Goal: Task Accomplishment & Management: Manage account settings

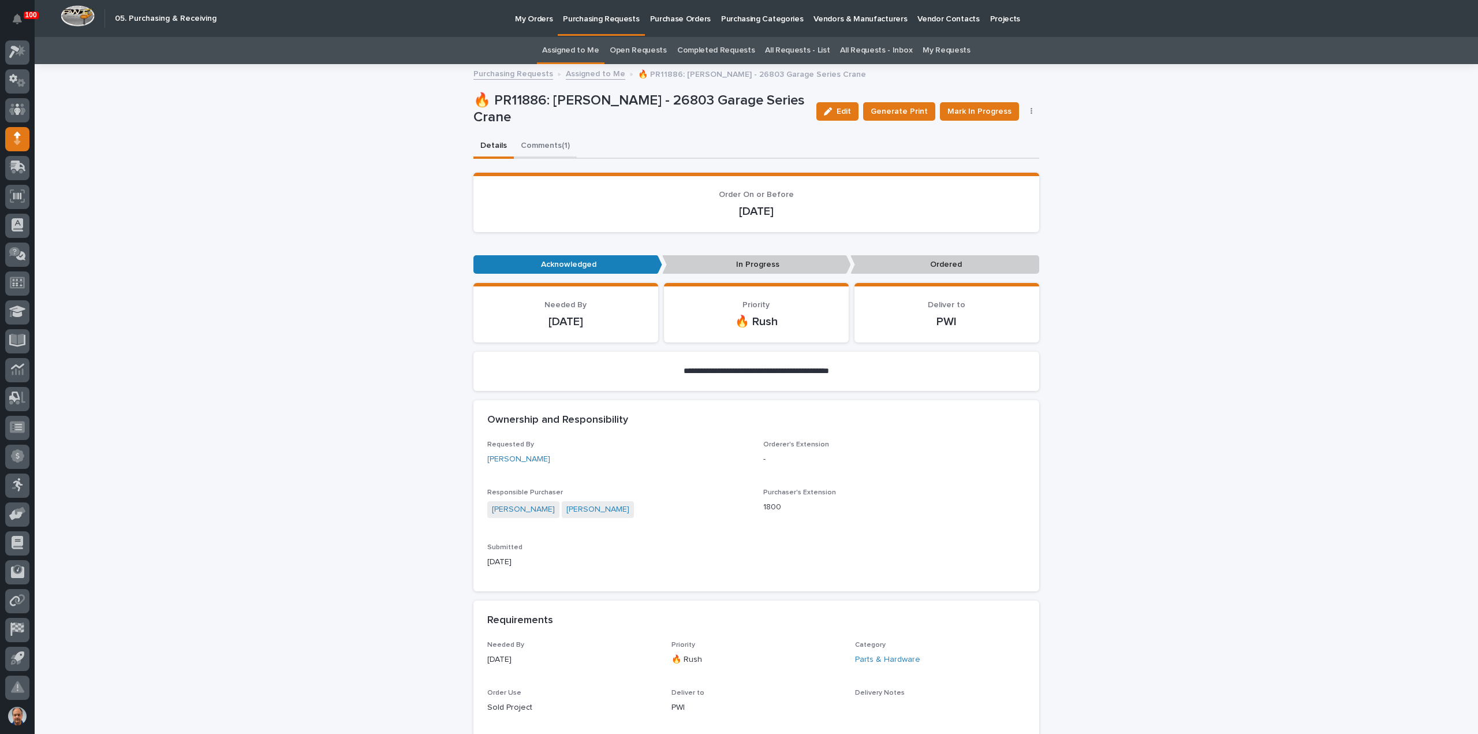
click at [533, 143] on button "Comments (1)" at bounding box center [545, 146] width 63 height 24
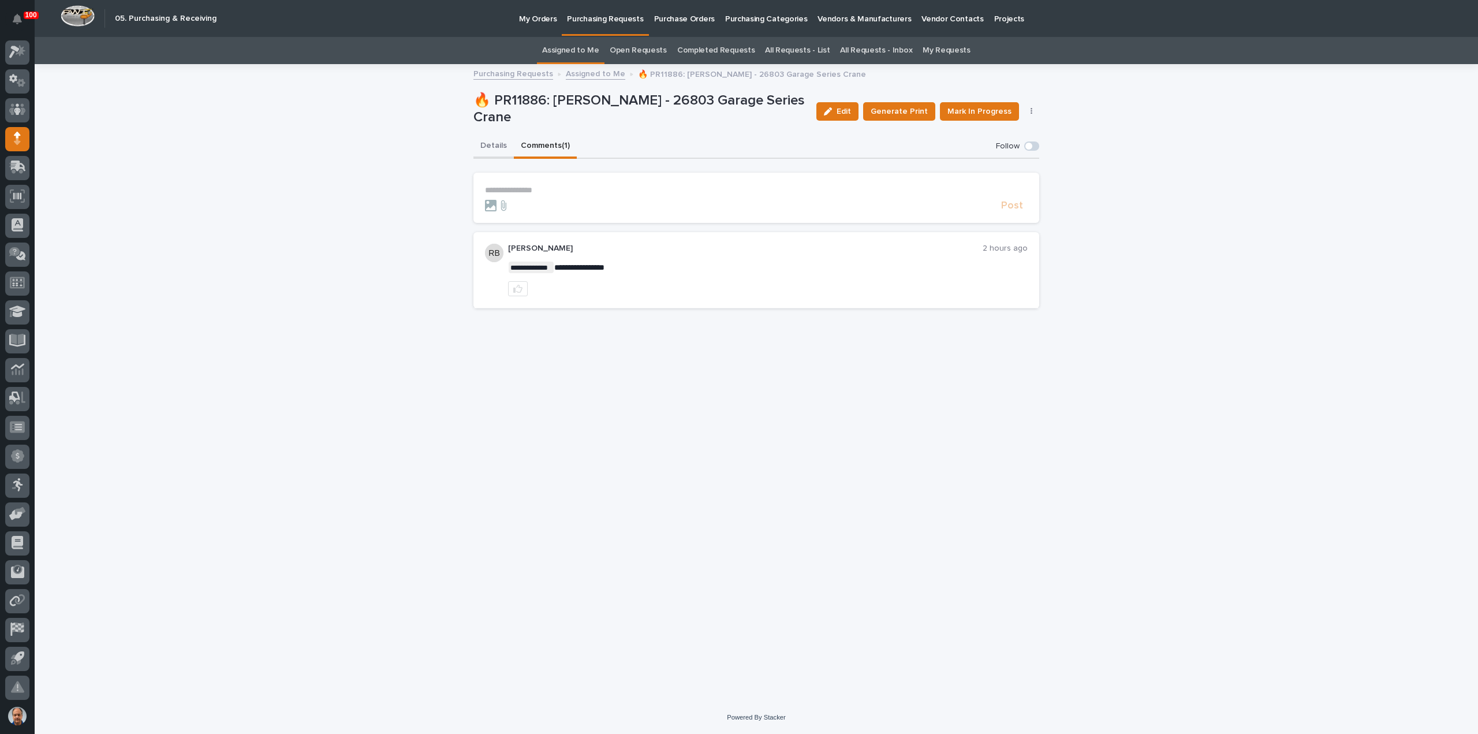
click at [483, 146] on button "Details" at bounding box center [493, 146] width 40 height 24
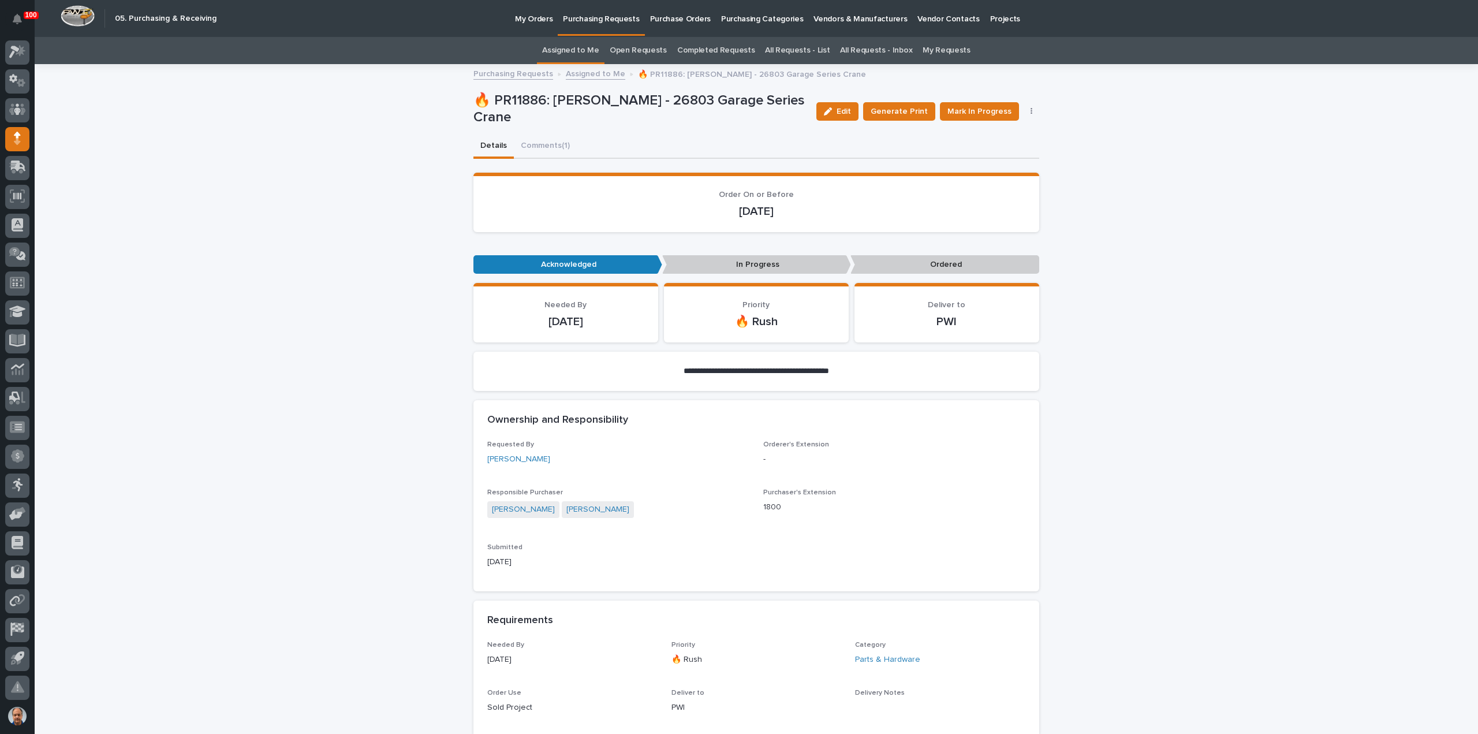
click at [591, 20] on p "Purchasing Requests" at bounding box center [601, 12] width 76 height 24
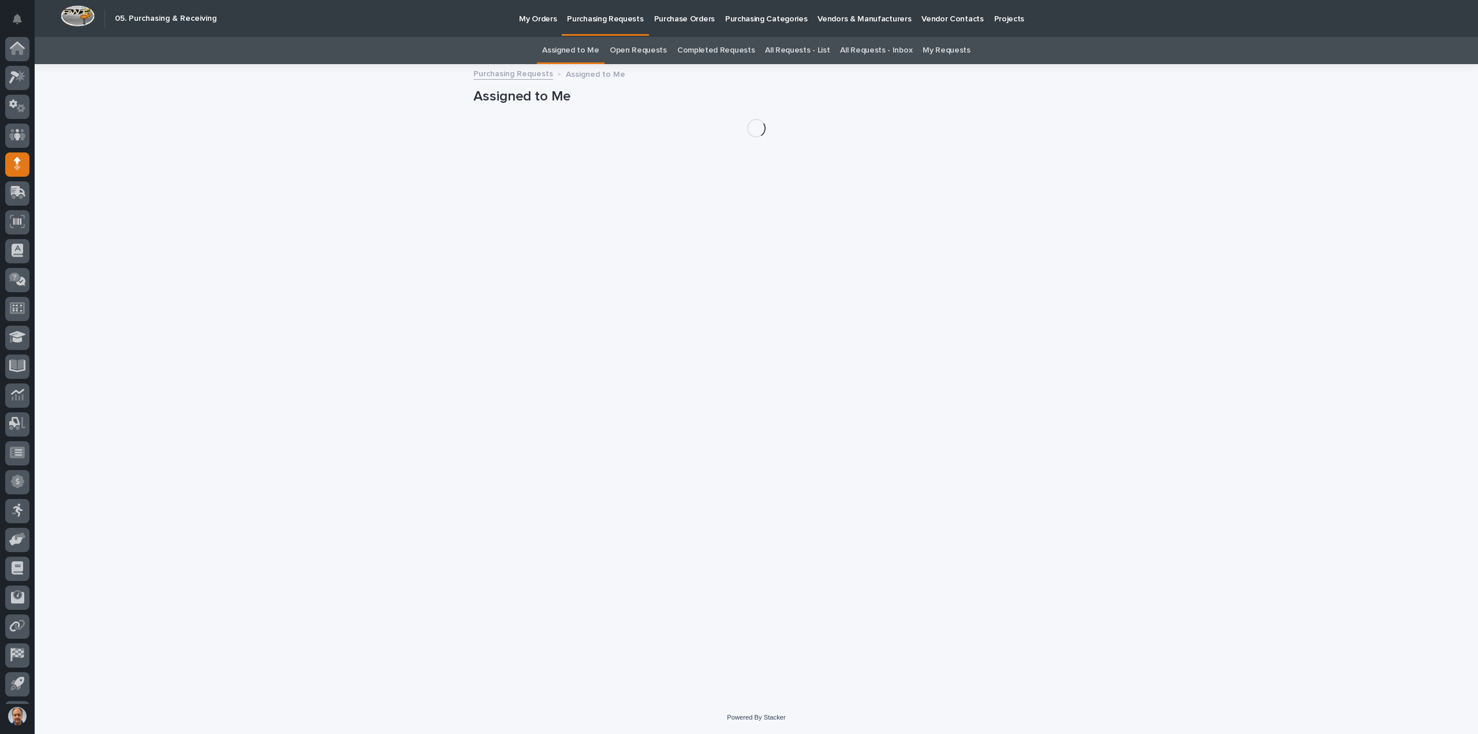
scroll to position [25, 0]
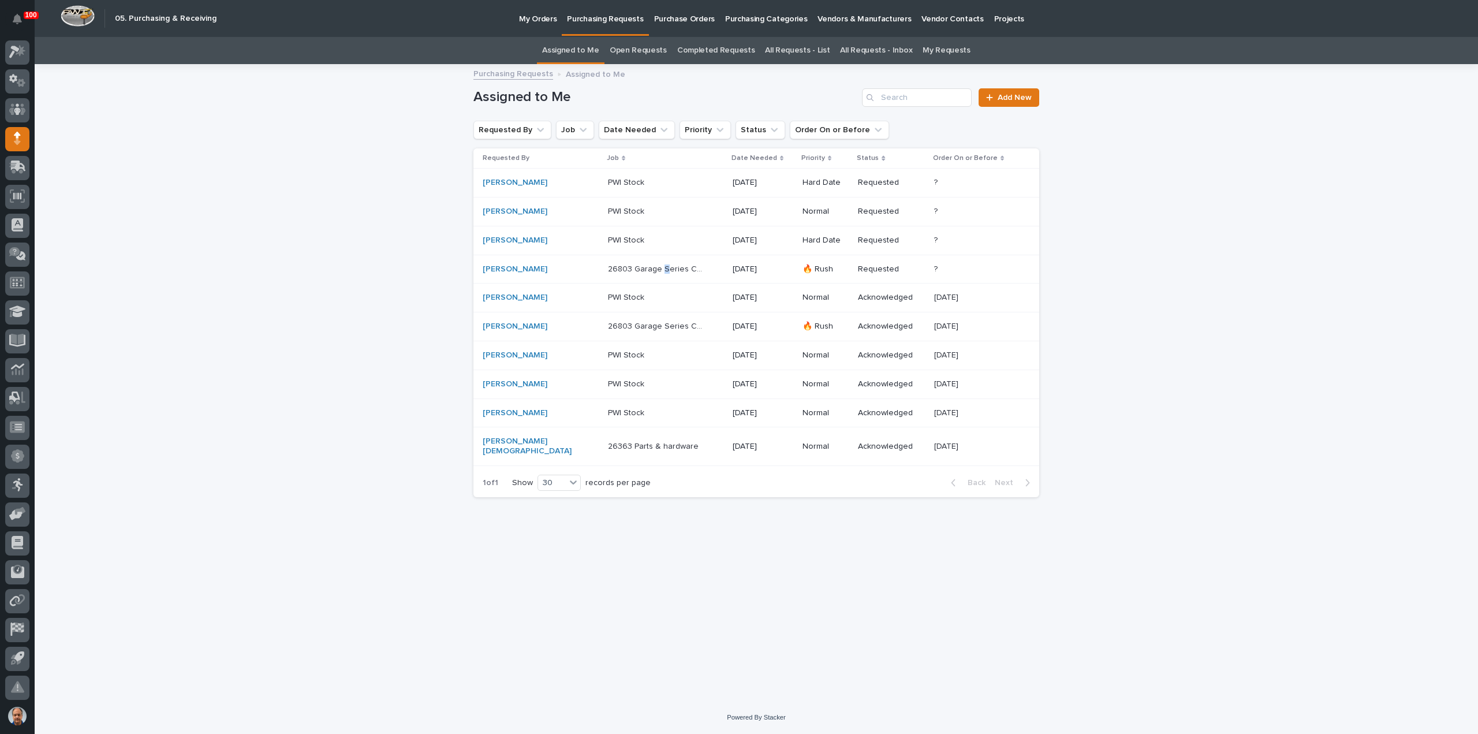
click at [644, 266] on p "26803 Garage Series Crane" at bounding box center [657, 268] width 99 height 12
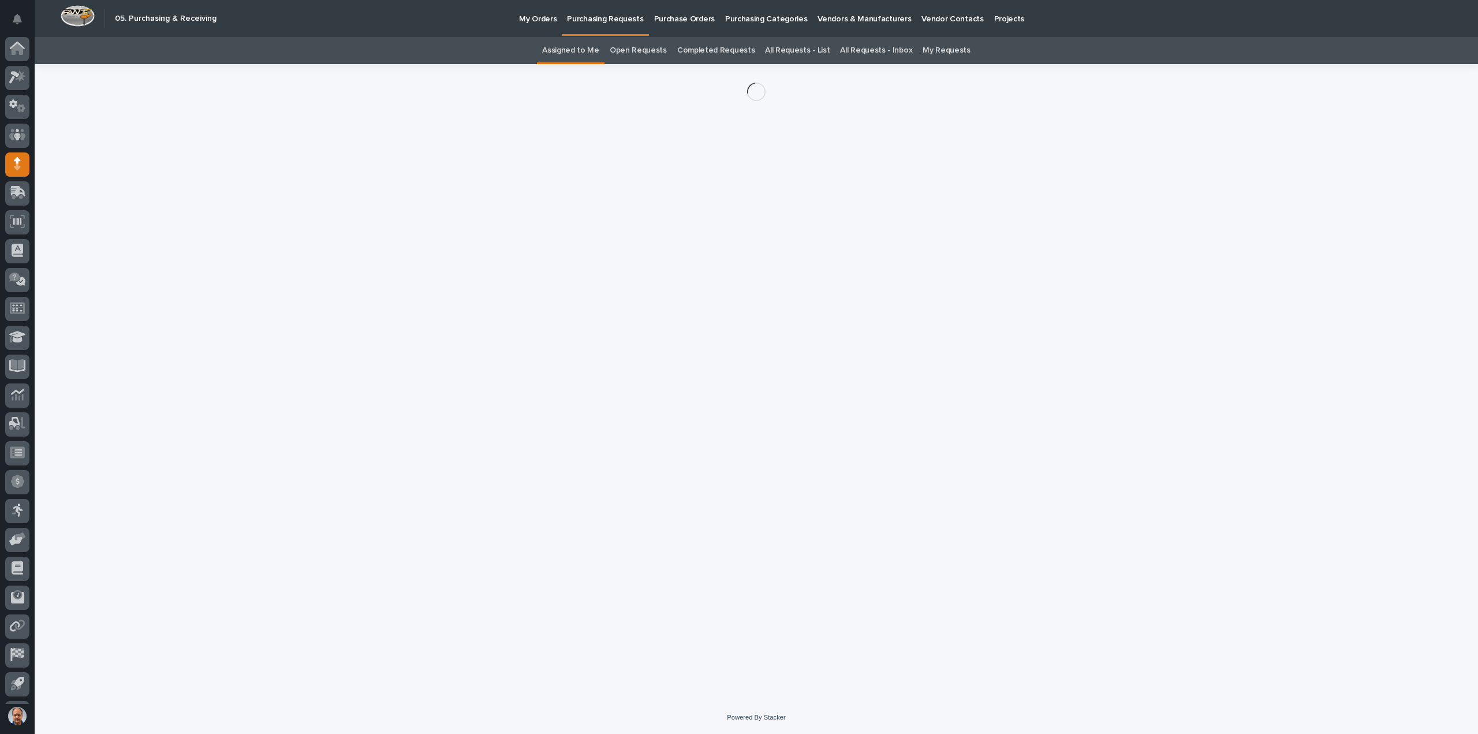
scroll to position [25, 0]
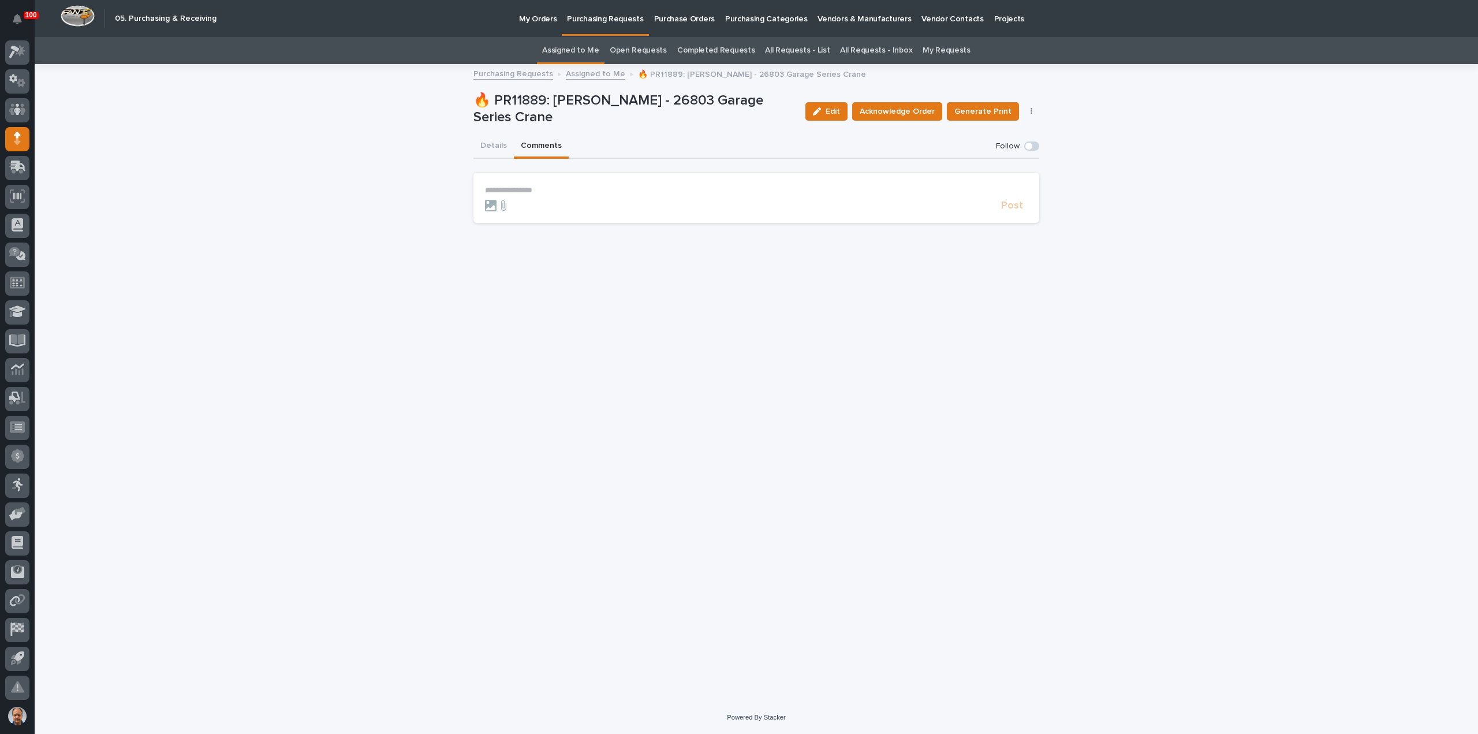
click at [533, 144] on button "Comments" at bounding box center [541, 146] width 55 height 24
click at [507, 182] on section "**********" at bounding box center [756, 198] width 566 height 50
click at [507, 186] on p "**********" at bounding box center [756, 190] width 543 height 10
click at [493, 146] on button "Details" at bounding box center [493, 146] width 40 height 24
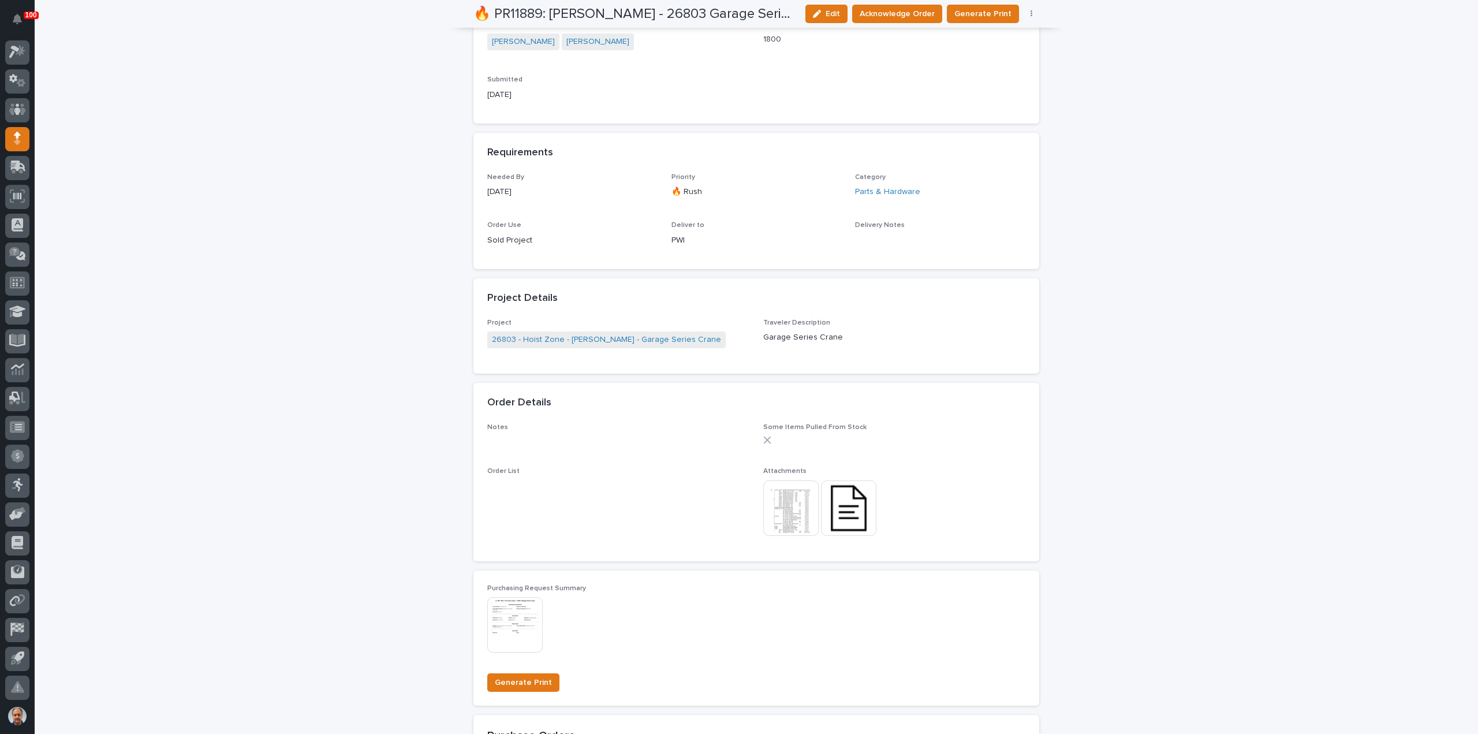
scroll to position [404, 0]
click at [837, 497] on img at bounding box center [848, 502] width 55 height 55
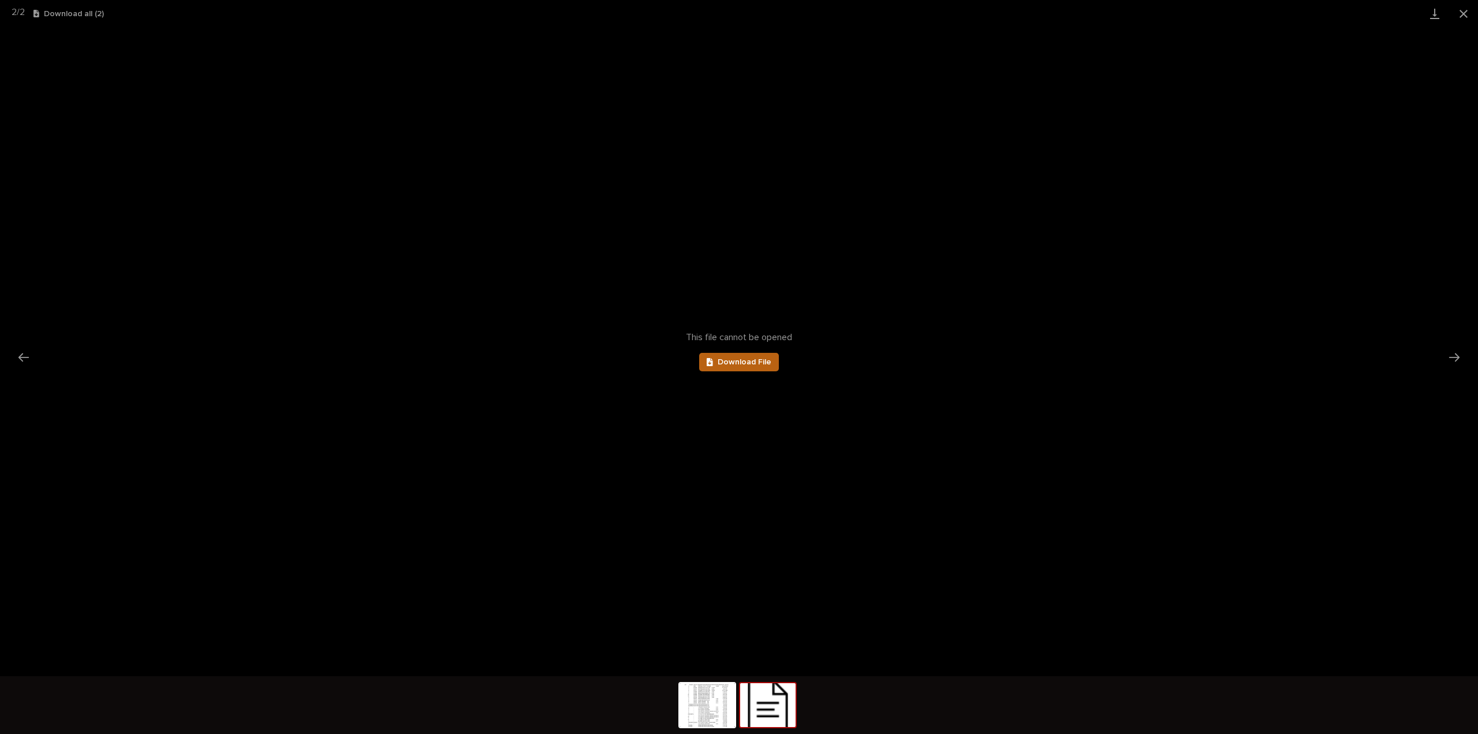
click at [751, 361] on span "Download File" at bounding box center [744, 362] width 54 height 8
click at [755, 361] on span "Download File" at bounding box center [744, 362] width 54 height 8
click at [1466, 12] on button "Close gallery" at bounding box center [1463, 13] width 29 height 27
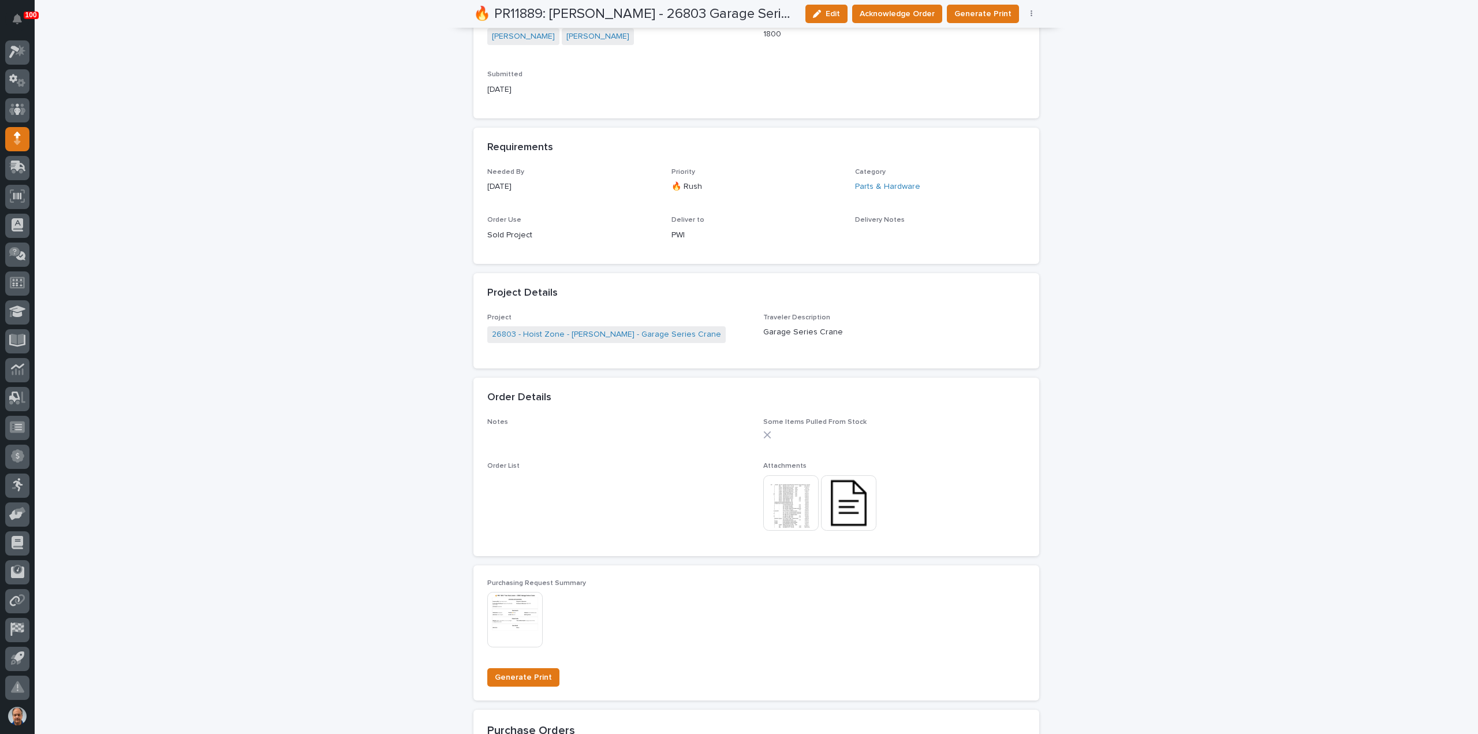
click at [790, 499] on img at bounding box center [790, 502] width 55 height 55
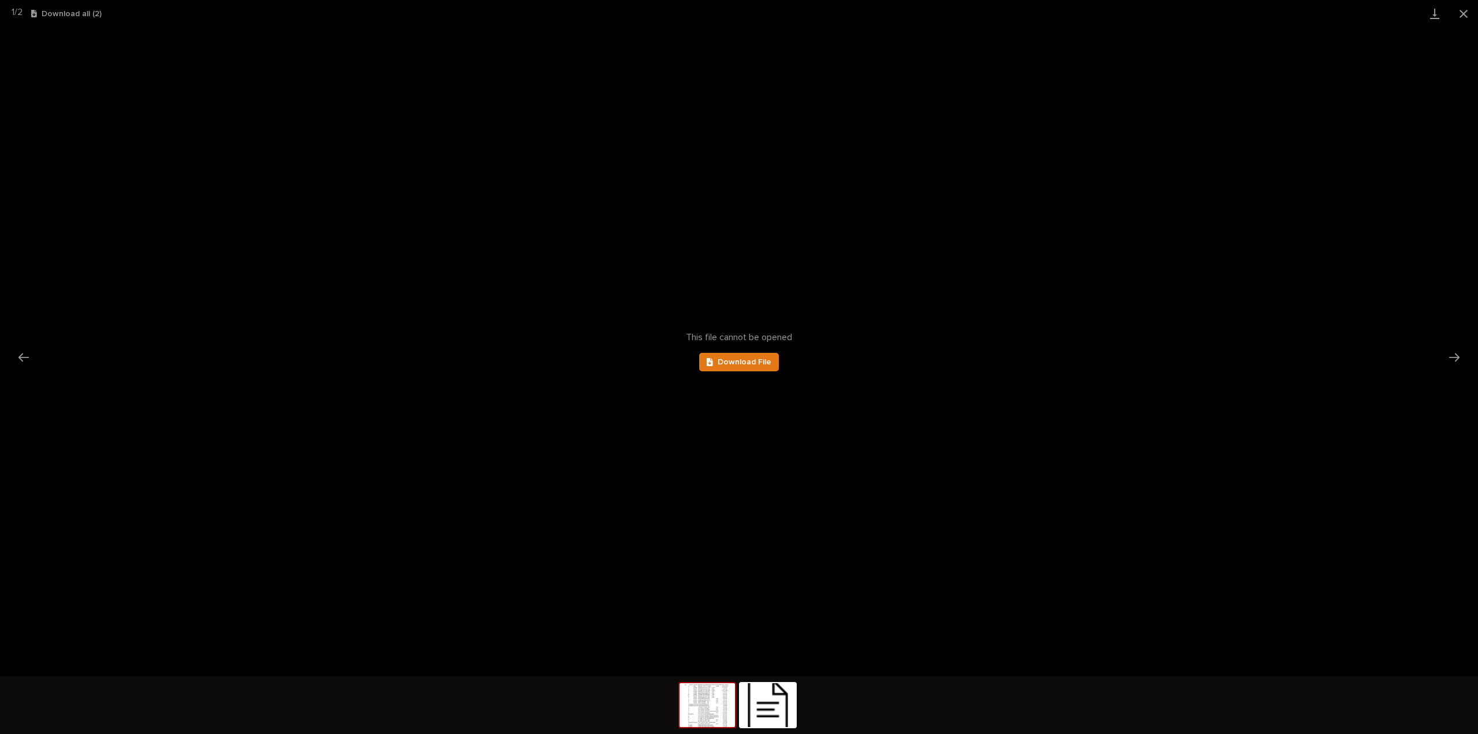
click at [709, 702] on img at bounding box center [706, 705] width 55 height 44
click at [756, 356] on link "Download File" at bounding box center [739, 362] width 80 height 18
click at [1130, 229] on div "This file cannot be opened Download File" at bounding box center [739, 351] width 1478 height 649
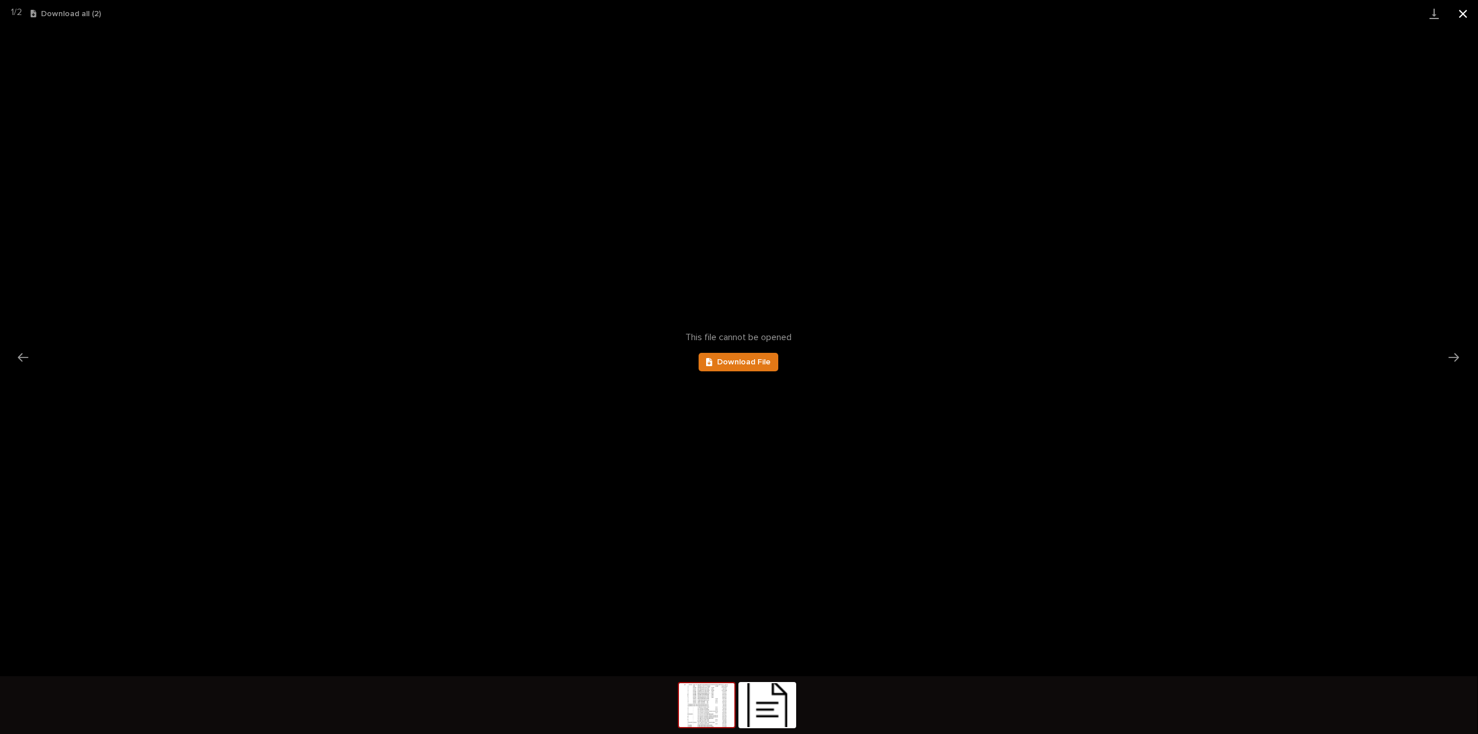
click at [1465, 14] on button "Close gallery" at bounding box center [1462, 13] width 29 height 27
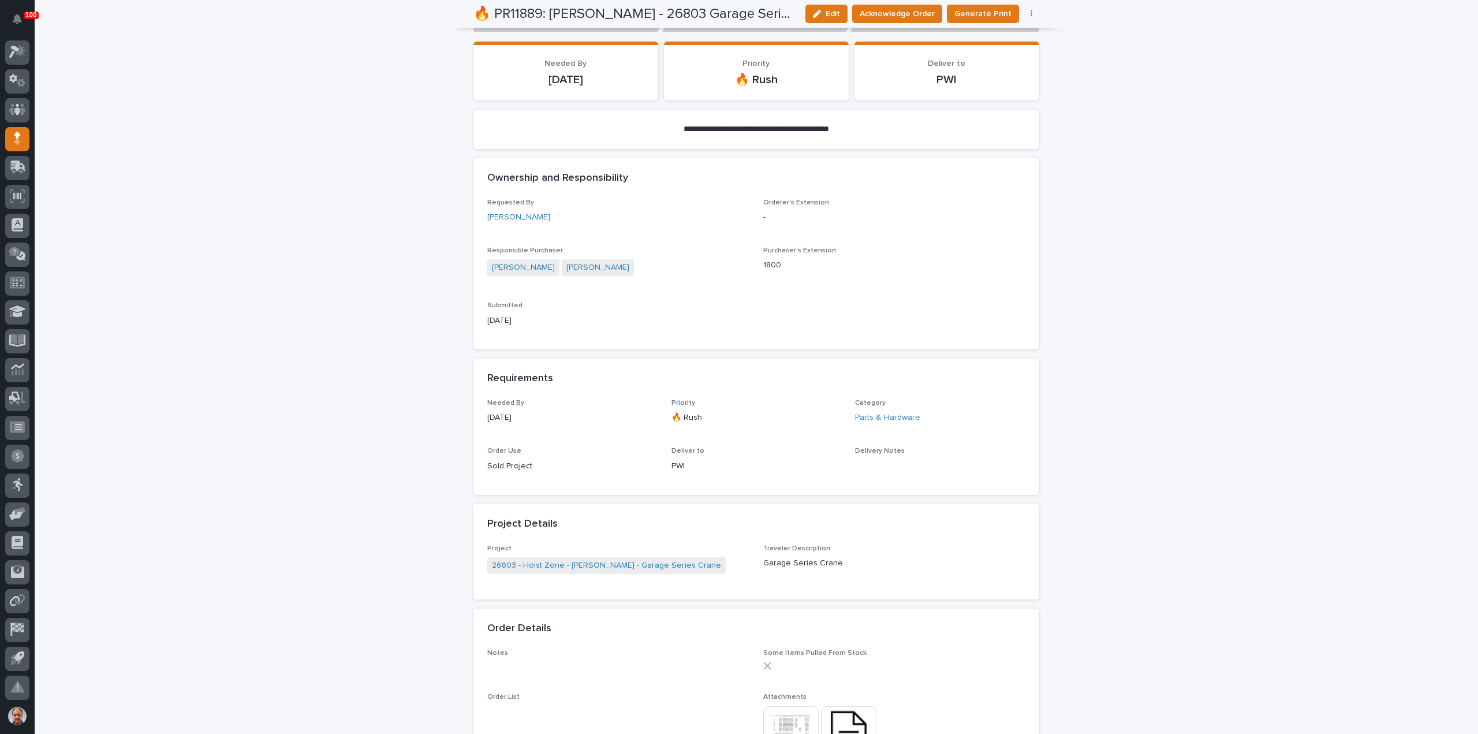
scroll to position [58, 0]
